Goal: Task Accomplishment & Management: Use online tool/utility

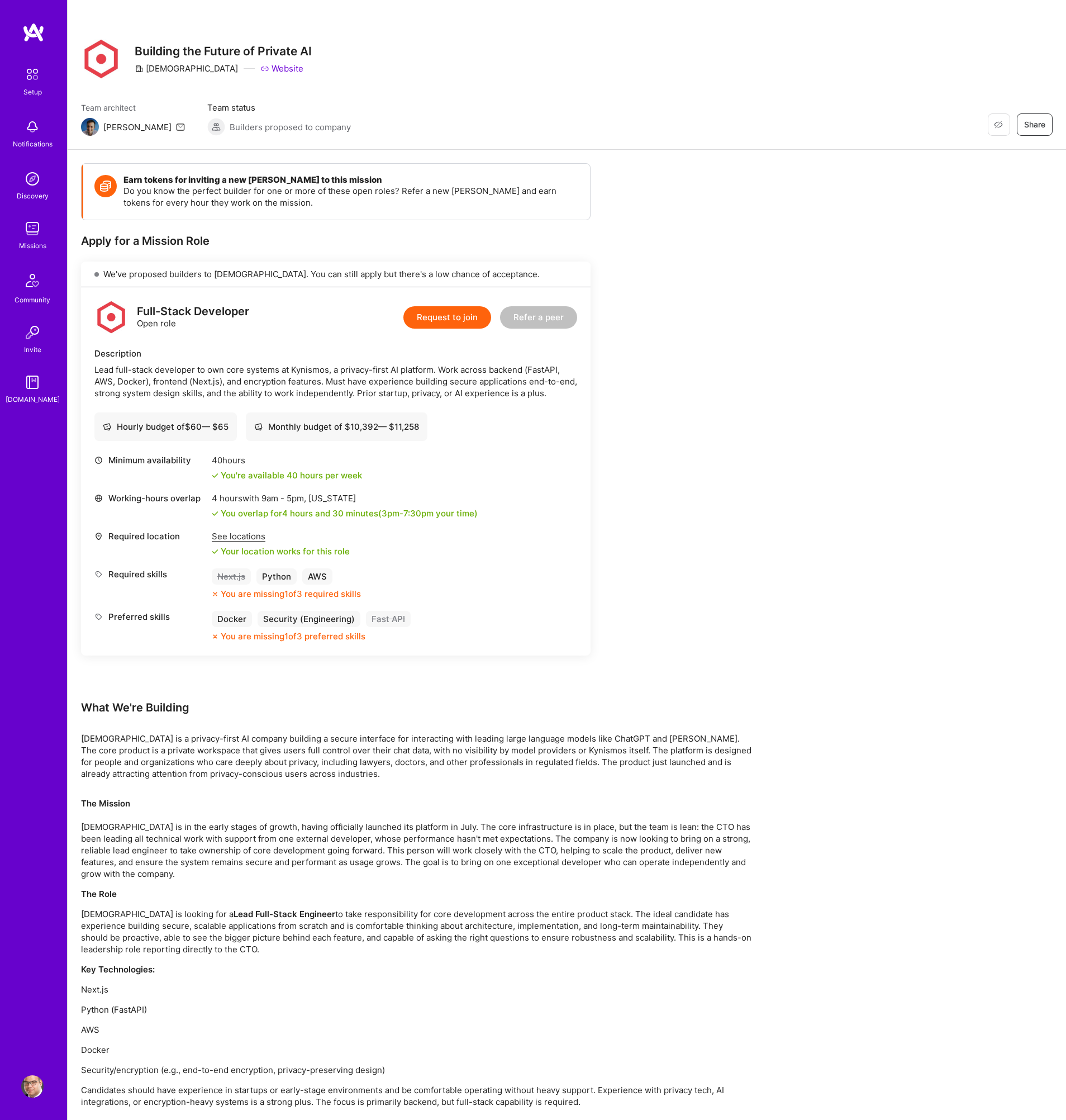
scroll to position [23, 0]
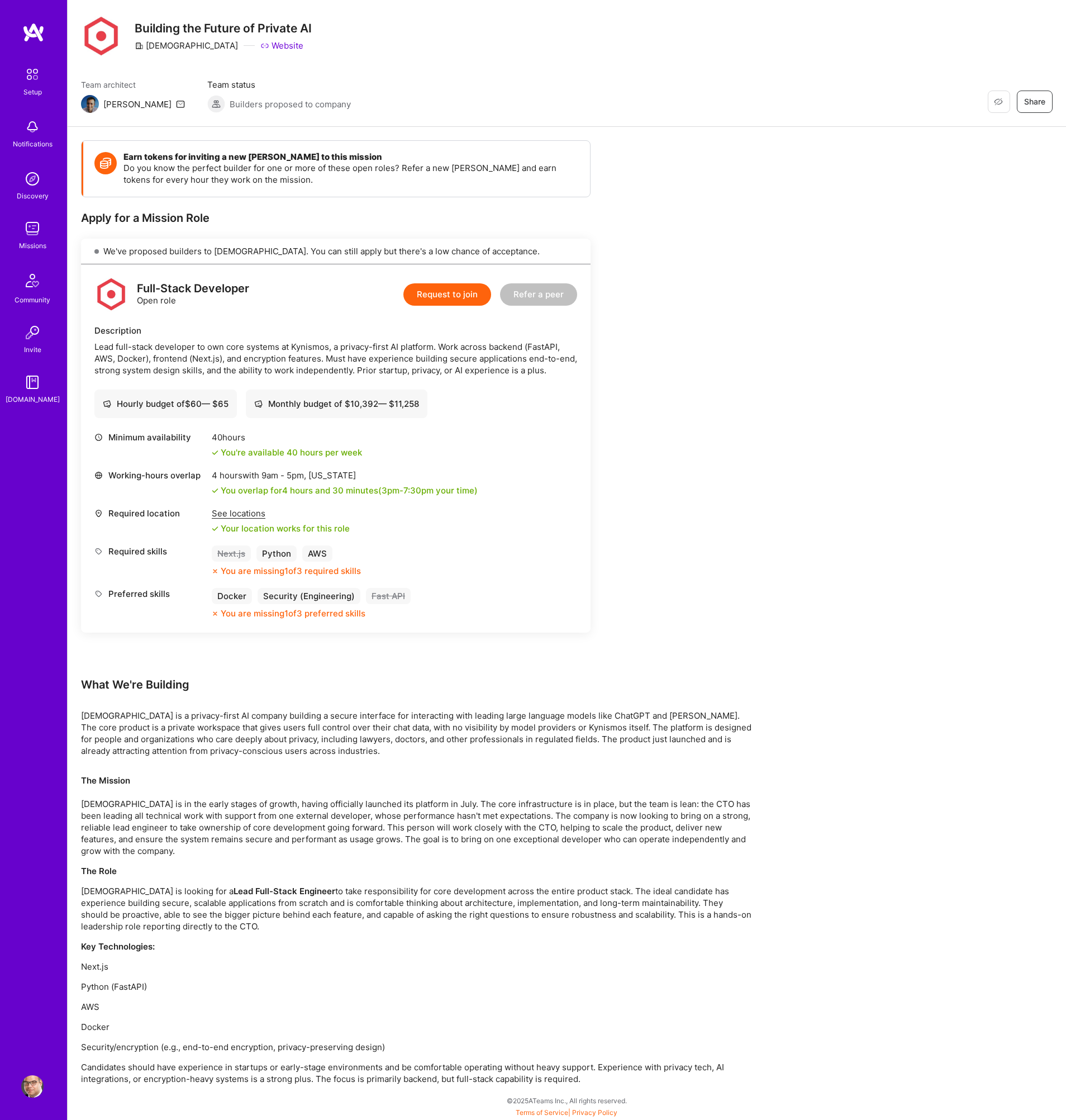
click at [34, 30] on img at bounding box center [34, 32] width 22 height 20
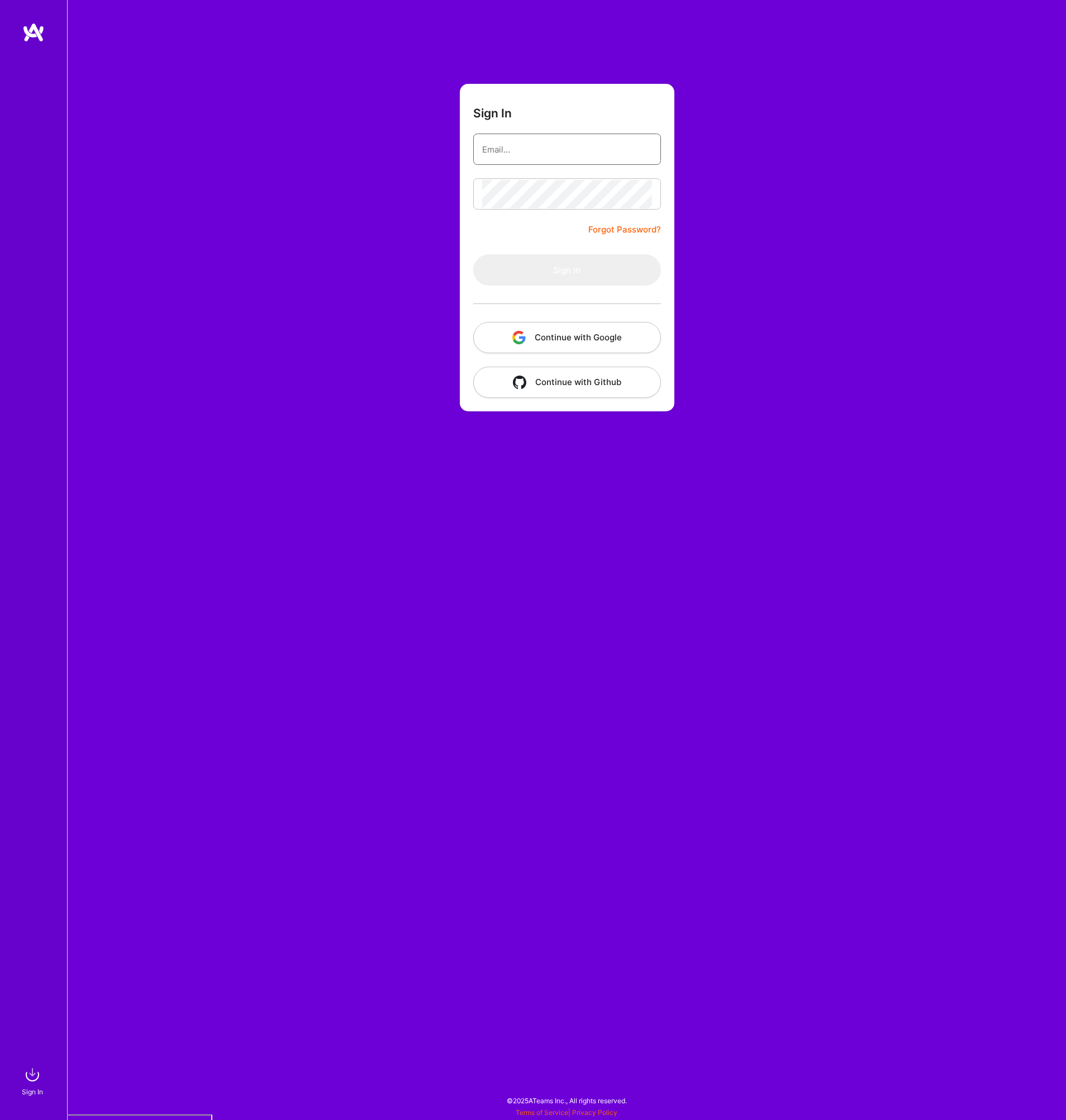
type input "peter@clearhorizontech.com"
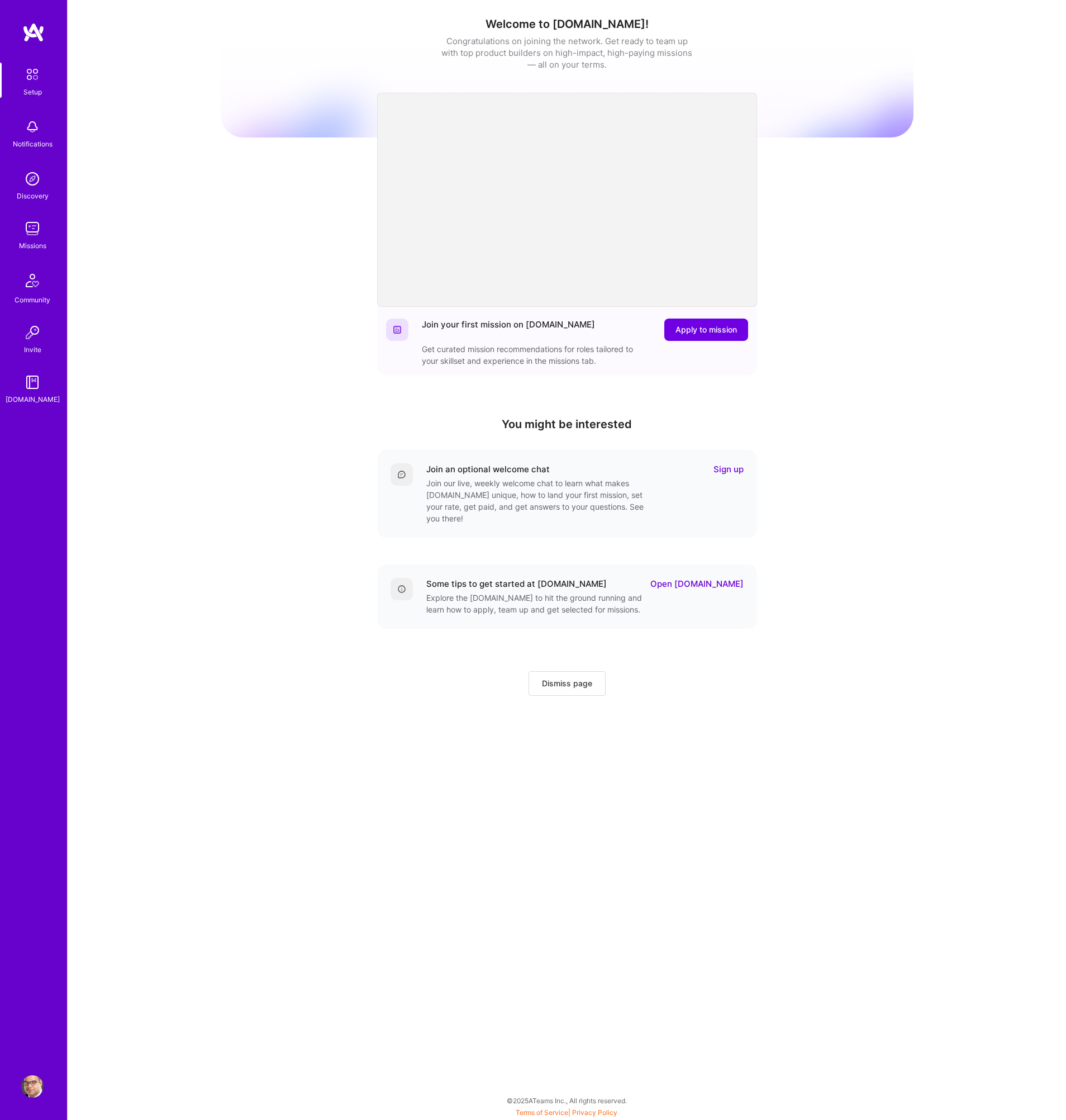
click at [29, 221] on img at bounding box center [32, 228] width 22 height 22
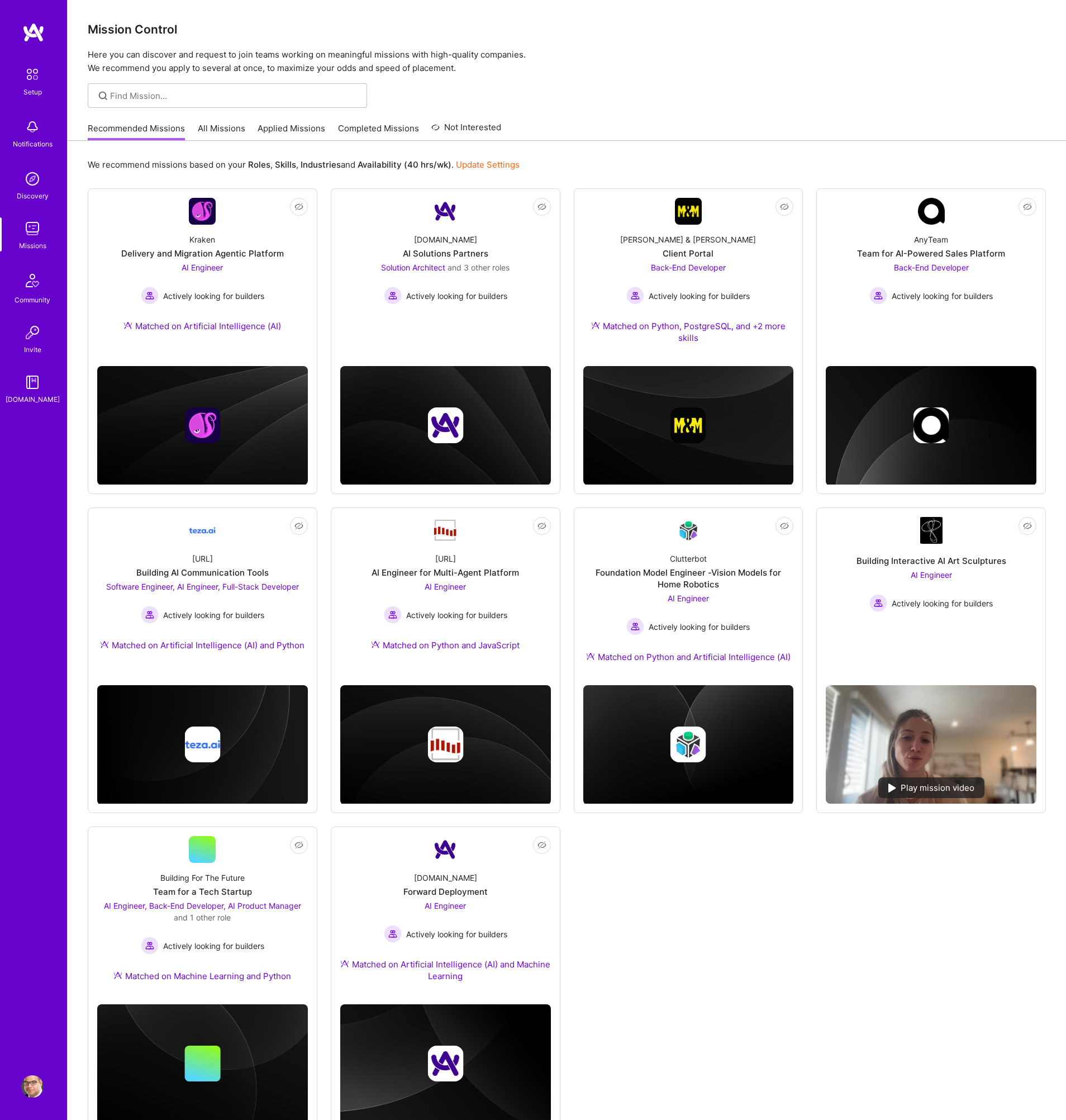
click at [280, 125] on link "Applied Missions" at bounding box center [292, 132] width 67 height 18
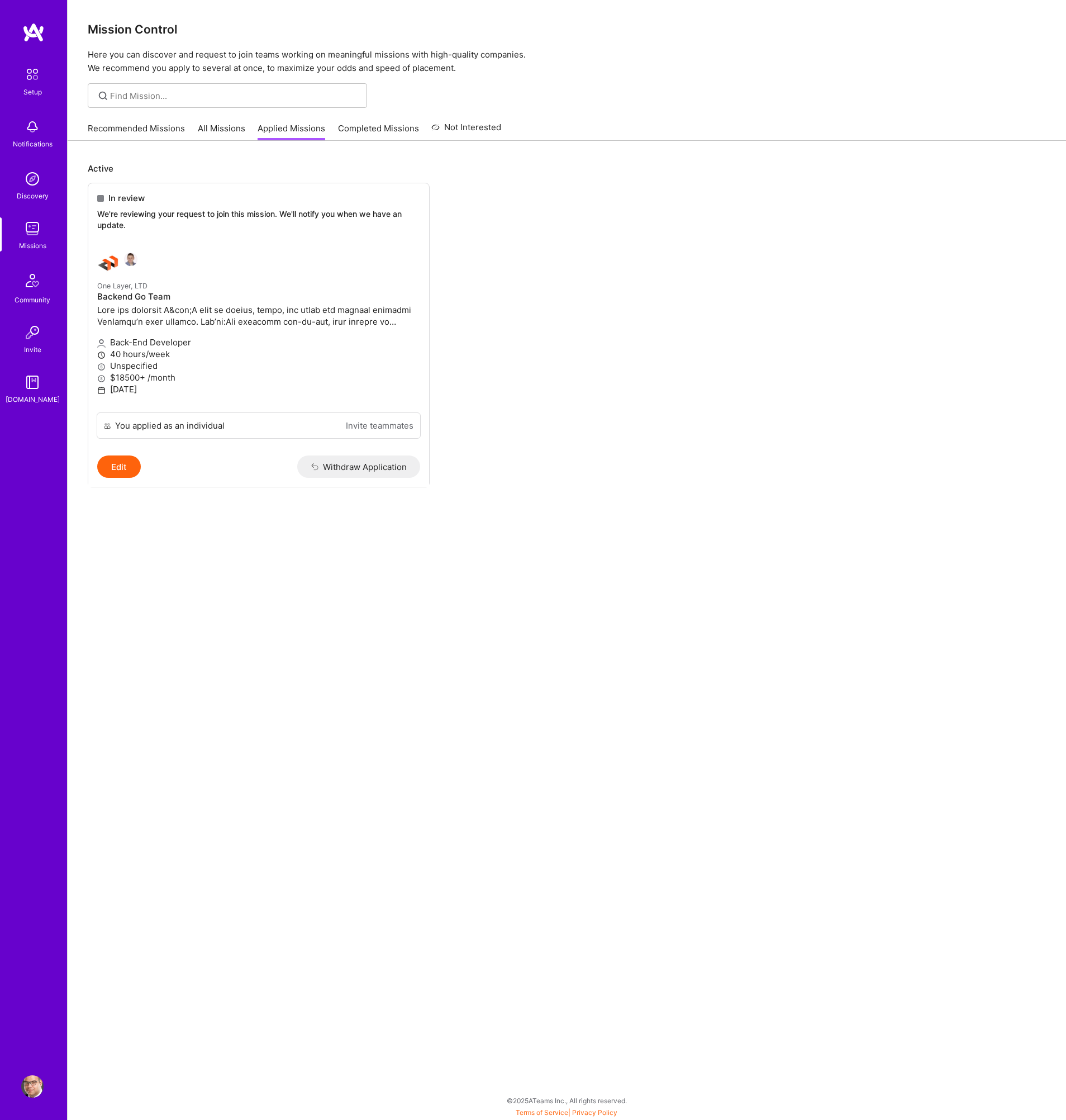
click at [228, 129] on link "All Missions" at bounding box center [221, 132] width 48 height 18
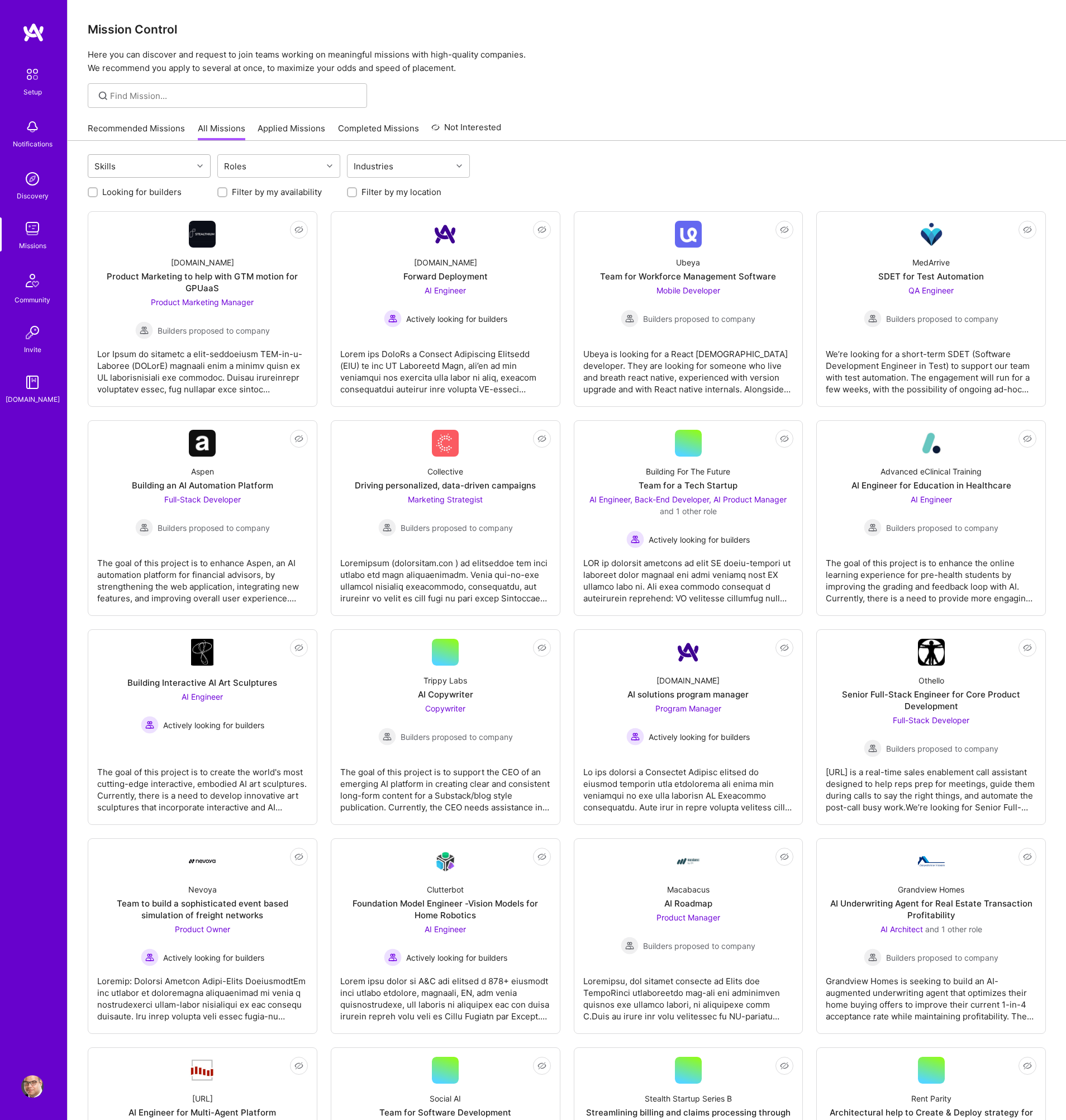
click at [175, 166] on div "Skills" at bounding box center [140, 166] width 104 height 22
click at [120, 215] on div "Next.js" at bounding box center [149, 219] width 109 height 12
checkbox input "true"
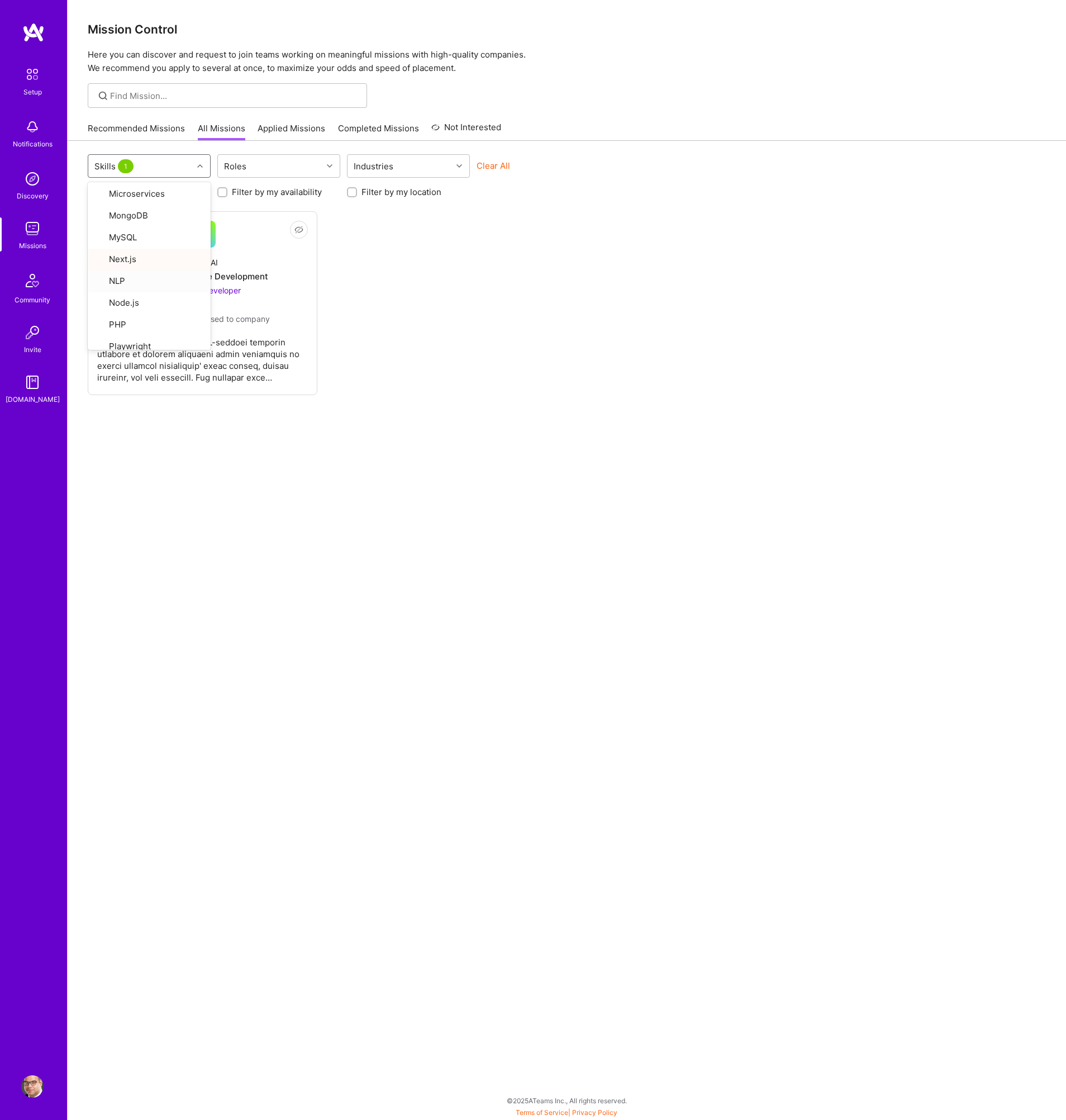
click at [688, 282] on div "Not Interested Social AI Team for Software Development Full-Stack Developer Bui…" at bounding box center [566, 303] width 958 height 184
click at [268, 289] on div "Full-Stack Developer Builders proposed to company" at bounding box center [203, 306] width 135 height 43
